Goal: Task Accomplishment & Management: Manage account settings

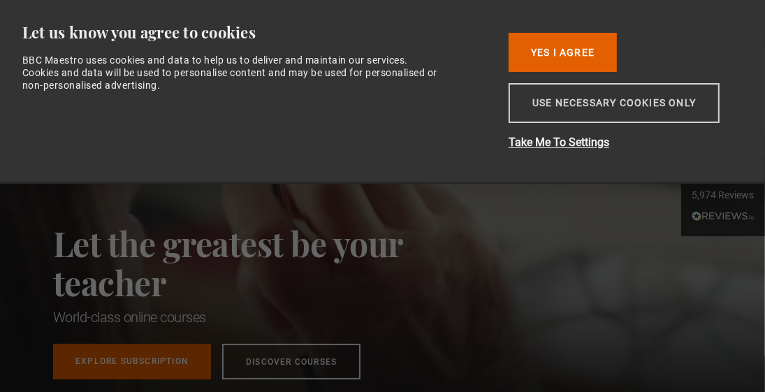
click at [575, 108] on button "Use necessary cookies only" at bounding box center [614, 103] width 211 height 40
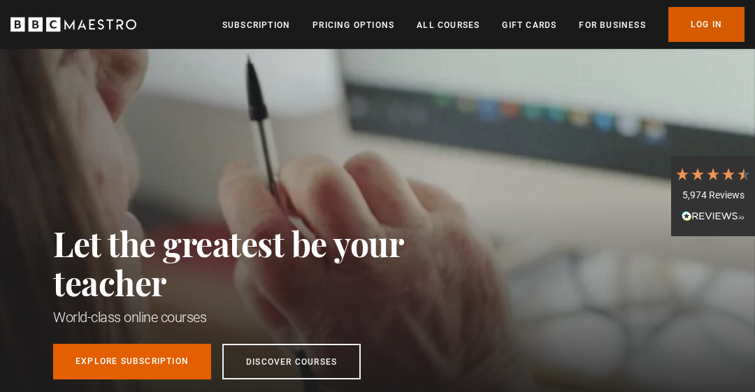
click at [716, 22] on link "Log In" at bounding box center [706, 24] width 76 height 35
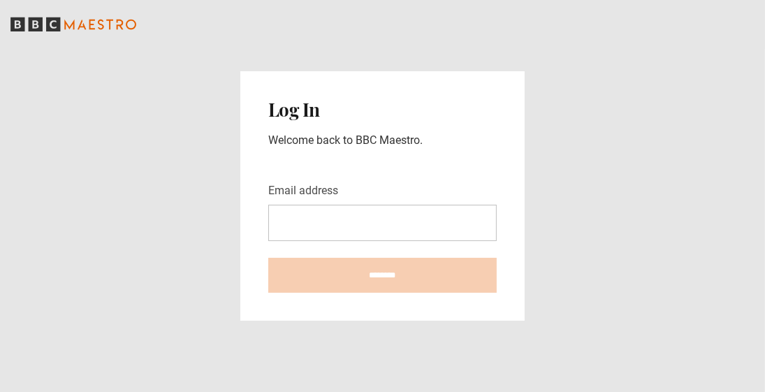
click at [646, 49] on main "Log In Welcome back to BBC Maestro. Email address ********" at bounding box center [382, 196] width 765 height 392
